Goal: Find specific page/section: Find specific page/section

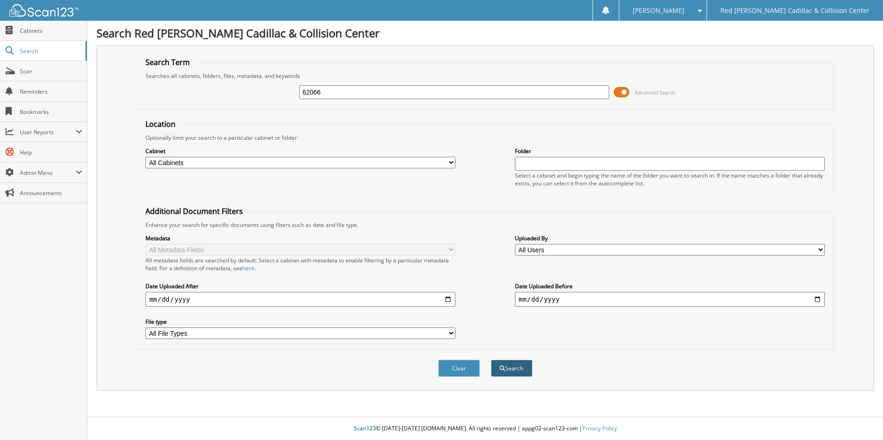
type input "62066"
click at [507, 365] on button "Search" at bounding box center [512, 368] width 42 height 17
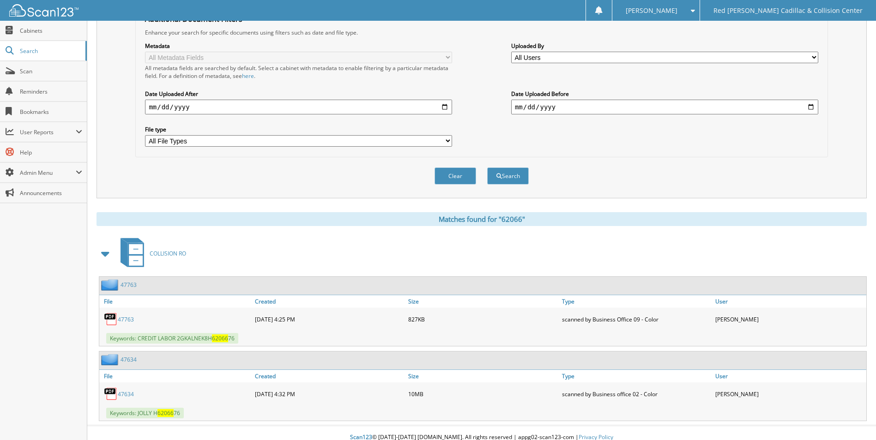
scroll to position [195, 0]
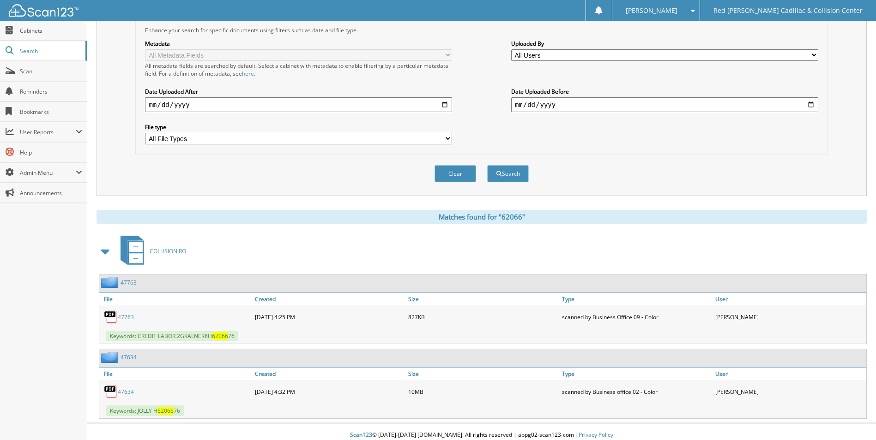
click at [856, 292] on div "47763" at bounding box center [482, 284] width 767 height 18
click at [48, 30] on span "Cabinets" at bounding box center [51, 31] width 62 height 8
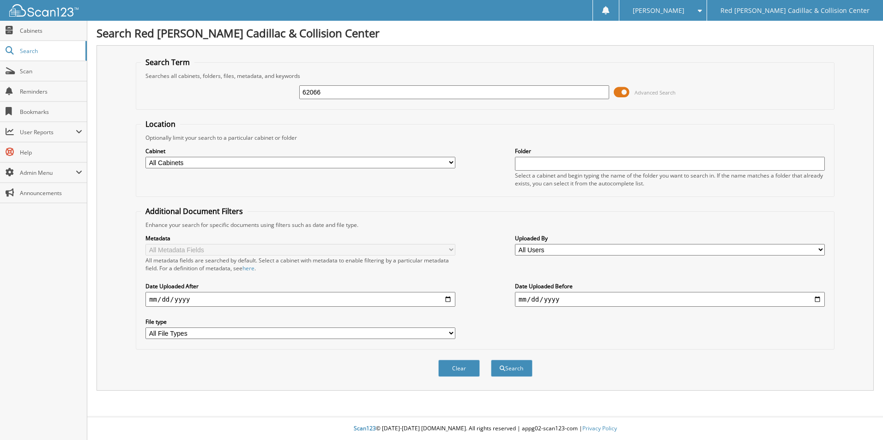
type input "62066"
click at [450, 163] on select "All Cabinets CADILLAC SERVICE CONTRACTS COLLISION DATA ENTRY COLLISION DEPOSITS…" at bounding box center [300, 163] width 310 height 12
select select "1477"
click at [145, 157] on select "All Cabinets CADILLAC SERVICE CONTRACTS COLLISION DATA ENTRY COLLISION DEPOSITS…" at bounding box center [300, 163] width 310 height 12
click at [509, 369] on button "Search" at bounding box center [512, 368] width 42 height 17
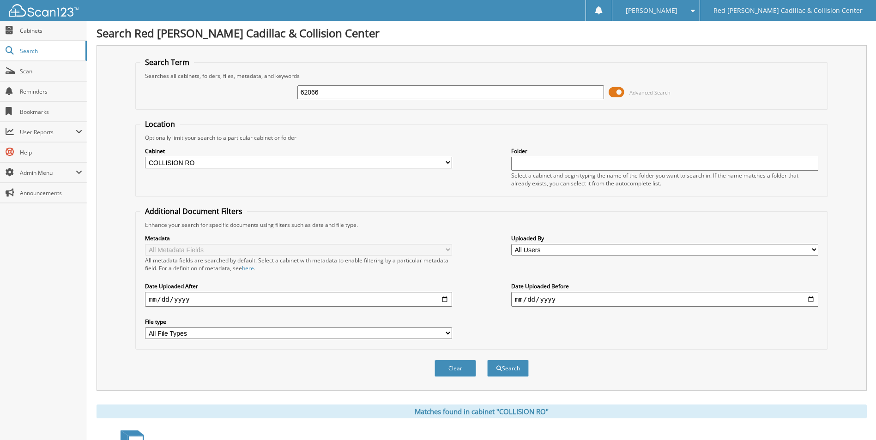
click at [516, 164] on input "text" at bounding box center [664, 164] width 307 height 14
